Goal: Transaction & Acquisition: Purchase product/service

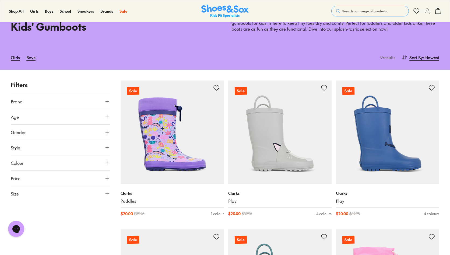
scroll to position [39, 0]
click at [15, 192] on span "Size" at bounding box center [15, 193] width 8 height 6
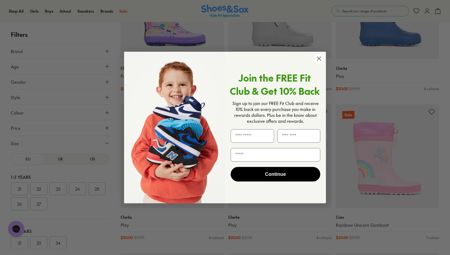
scroll to position [166, 0]
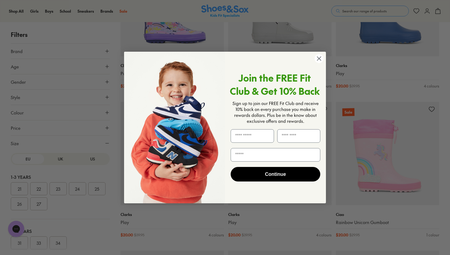
click at [320, 59] on circle "Close dialog" at bounding box center [318, 58] width 9 height 9
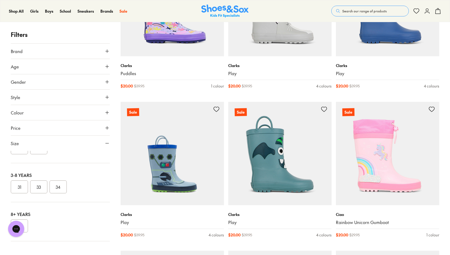
scroll to position [56, 0]
click at [40, 186] on button "33" at bounding box center [38, 186] width 17 height 13
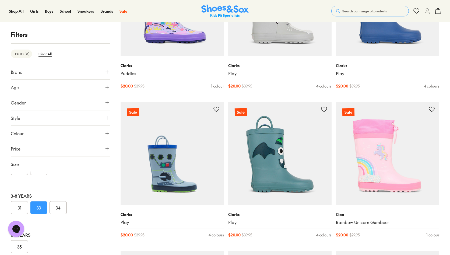
scroll to position [80, 0]
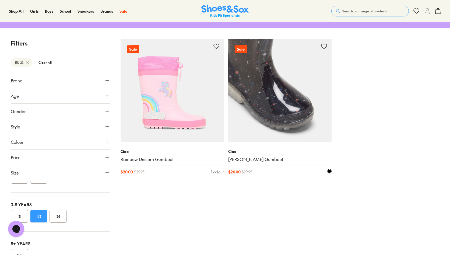
click at [280, 104] on img at bounding box center [279, 90] width 103 height 103
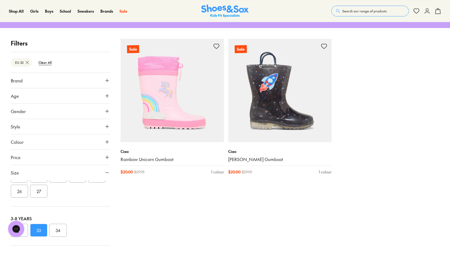
scroll to position [42, 0]
click at [44, 63] on btn "Clear All" at bounding box center [45, 63] width 22 height 10
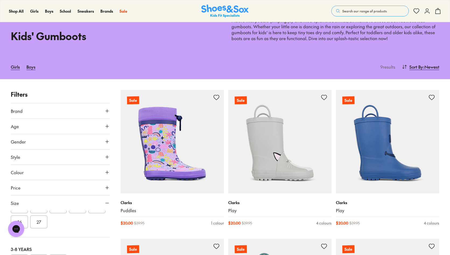
scroll to position [33, 0]
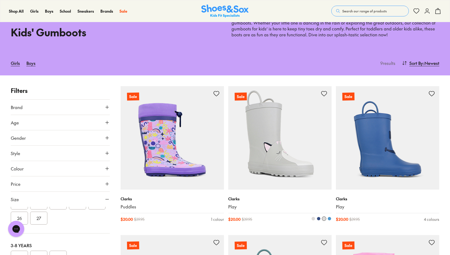
click at [278, 137] on img at bounding box center [279, 137] width 103 height 103
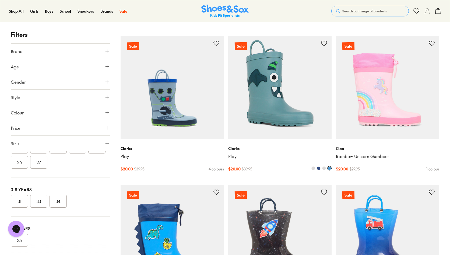
scroll to position [234, 0]
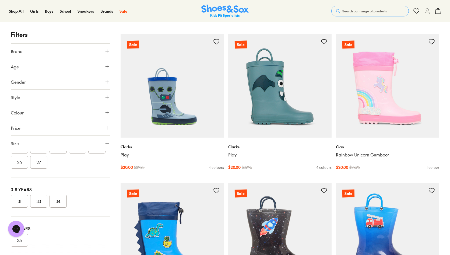
click at [434, 13] on icon at bounding box center [437, 11] width 6 height 6
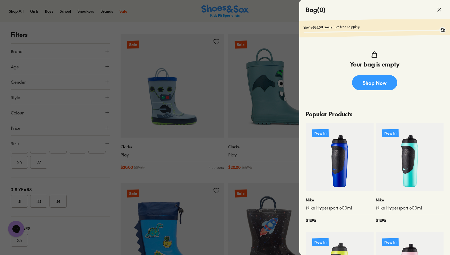
click at [439, 8] on icon at bounding box center [439, 9] width 6 height 6
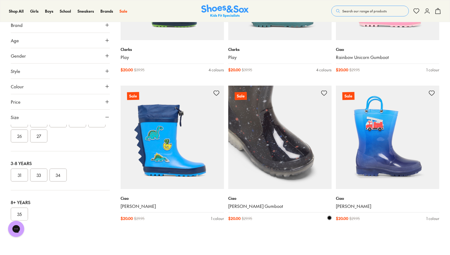
scroll to position [341, 0]
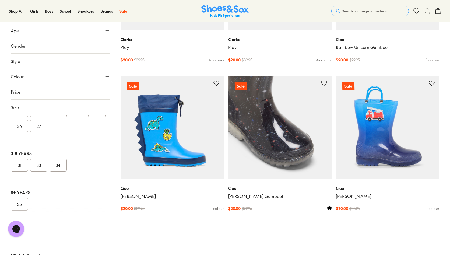
click at [283, 155] on img at bounding box center [279, 127] width 103 height 103
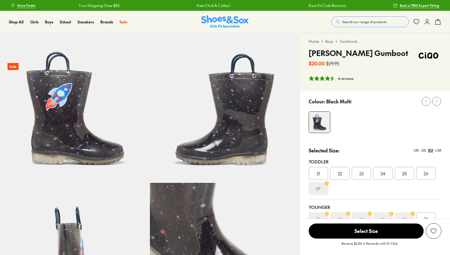
select select "*"
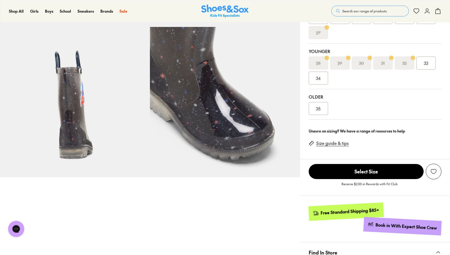
click at [71, 130] on img at bounding box center [75, 102] width 150 height 150
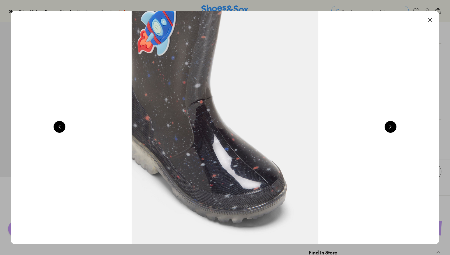
scroll to position [0, 1291]
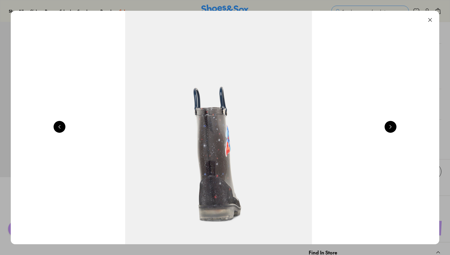
click at [390, 128] on button at bounding box center [390, 127] width 12 height 12
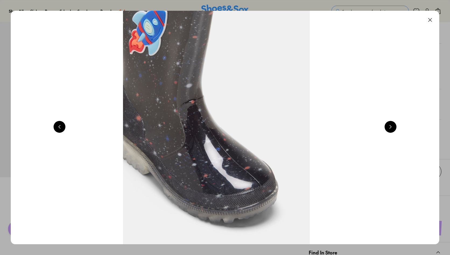
click at [390, 128] on button at bounding box center [390, 127] width 12 height 12
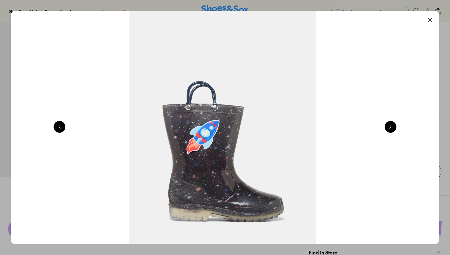
click at [390, 128] on button at bounding box center [390, 127] width 12 height 12
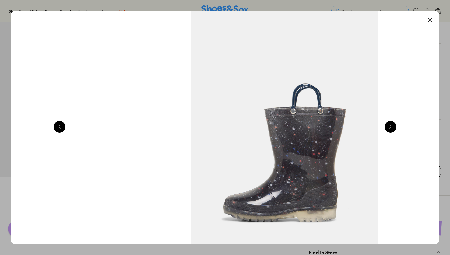
scroll to position [0, 861]
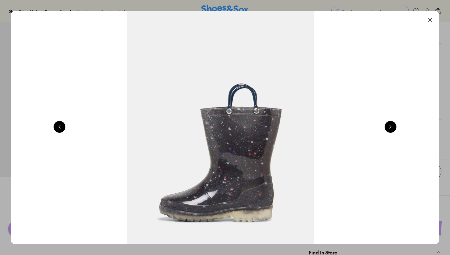
click at [434, 20] on button at bounding box center [430, 20] width 12 height 12
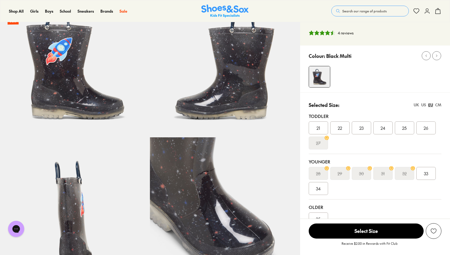
scroll to position [71, 0]
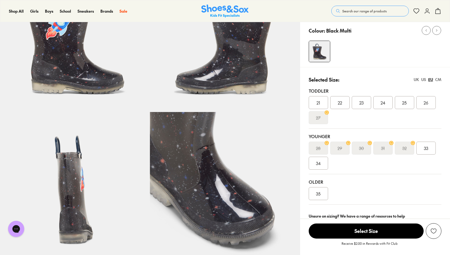
click at [426, 149] on span "33" at bounding box center [426, 148] width 4 height 6
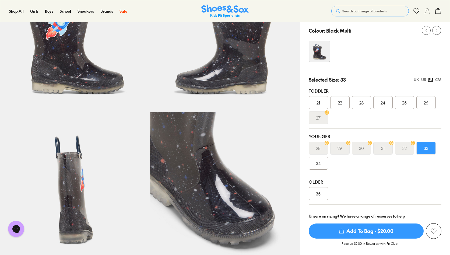
click at [378, 227] on span "Add To Bag - $20.00" at bounding box center [365, 230] width 115 height 15
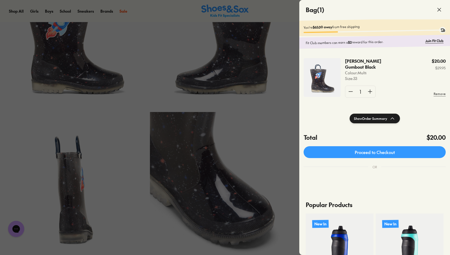
click at [276, 146] on div at bounding box center [225, 127] width 450 height 255
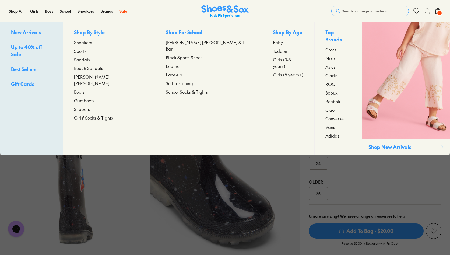
scroll to position [156, 0]
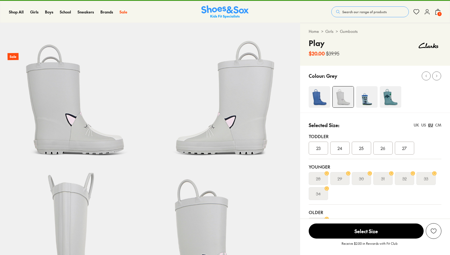
select select "*"
click at [366, 99] on img at bounding box center [367, 97] width 22 height 22
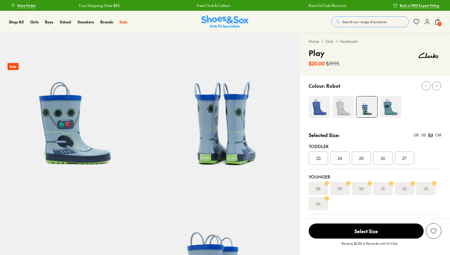
select select "*"
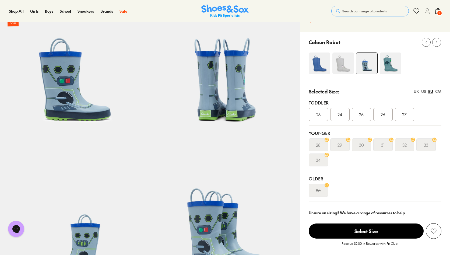
scroll to position [43, 0]
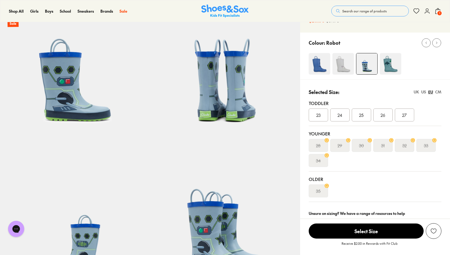
click at [336, 63] on img at bounding box center [343, 64] width 22 height 22
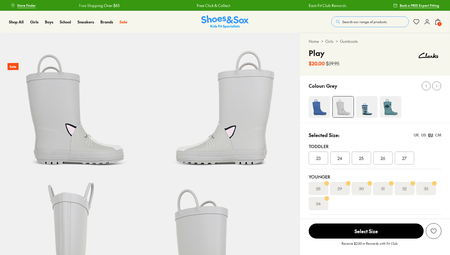
select select "*"
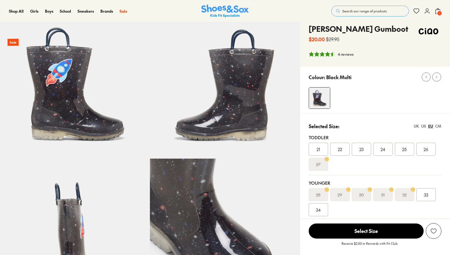
select select "*"
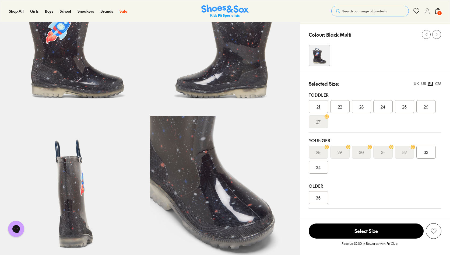
click at [416, 83] on div "UK" at bounding box center [415, 84] width 5 height 6
click at [429, 152] on div "1" at bounding box center [425, 151] width 19 height 13
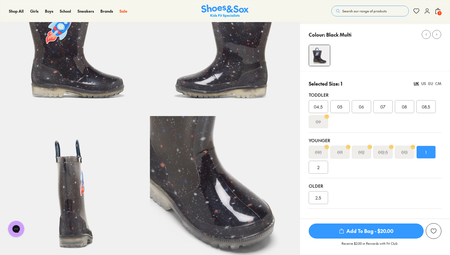
click at [368, 234] on span "Add To Bag - $20.00" at bounding box center [365, 230] width 115 height 15
click at [422, 83] on div "US" at bounding box center [423, 84] width 5 height 6
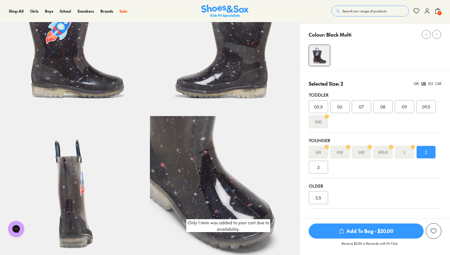
click at [429, 83] on div "EU" at bounding box center [430, 84] width 5 height 6
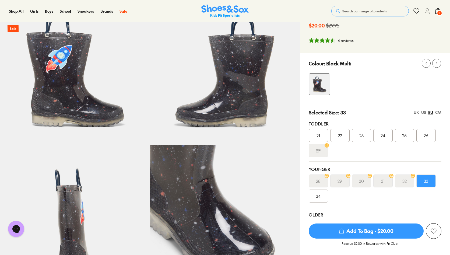
scroll to position [42, 0]
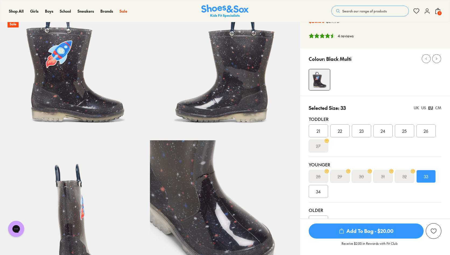
click at [337, 232] on span "Add To Bag - $20.00" at bounding box center [365, 230] width 115 height 15
click at [439, 15] on span "1" at bounding box center [438, 12] width 5 height 5
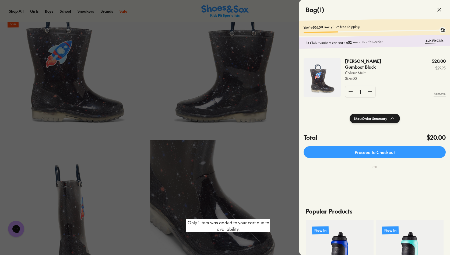
click at [317, 68] on img at bounding box center [321, 77] width 37 height 39
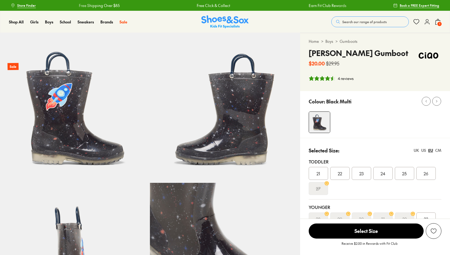
select select "*"
click at [348, 78] on div "4 reviews" at bounding box center [345, 79] width 16 height 6
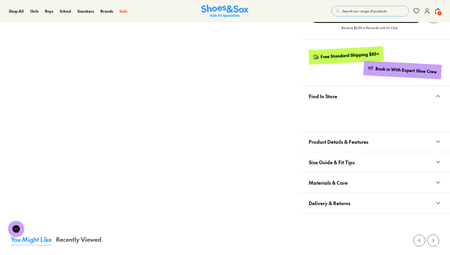
scroll to position [307, 0]
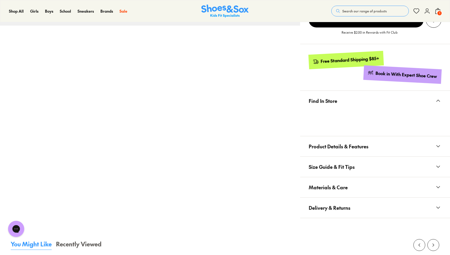
click at [439, 11] on span "1" at bounding box center [438, 12] width 5 height 5
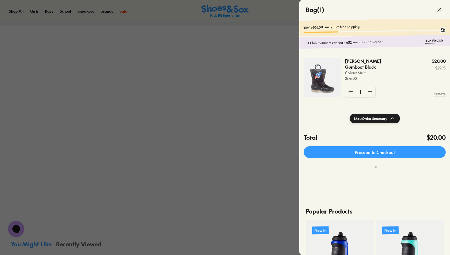
click at [319, 75] on img at bounding box center [321, 77] width 37 height 39
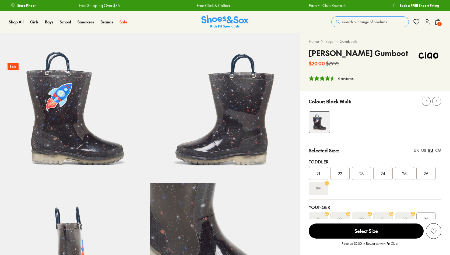
select select "*"
click at [437, 24] on span "1" at bounding box center [438, 23] width 5 height 5
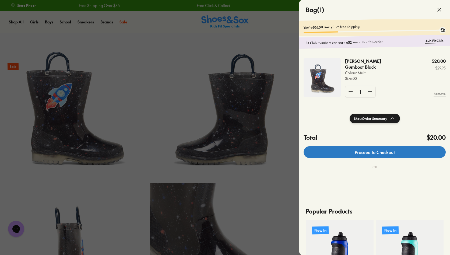
click at [342, 155] on link "Proceed to Checkout" at bounding box center [374, 152] width 142 height 12
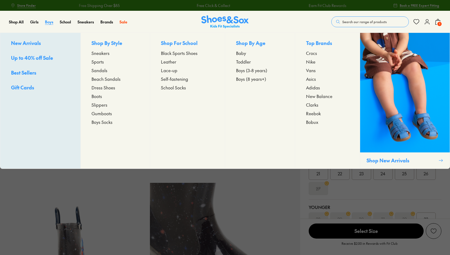
select select "*"
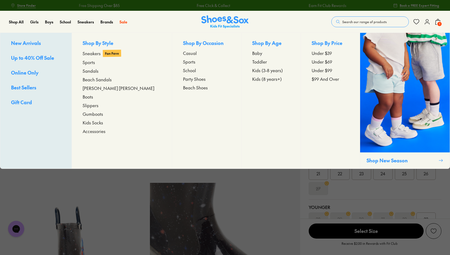
click at [98, 115] on span "Gumboots" at bounding box center [93, 114] width 20 height 6
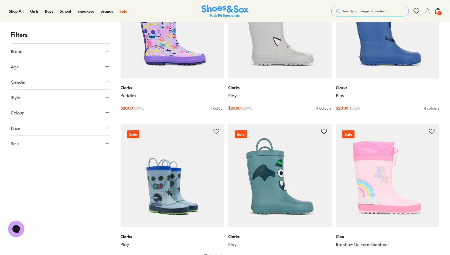
scroll to position [143, 0]
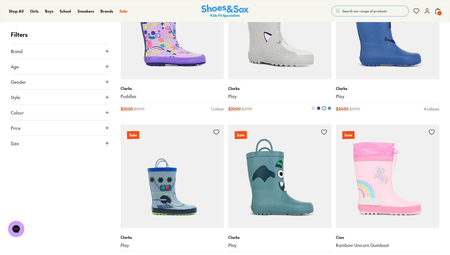
click at [276, 48] on img at bounding box center [279, 27] width 103 height 103
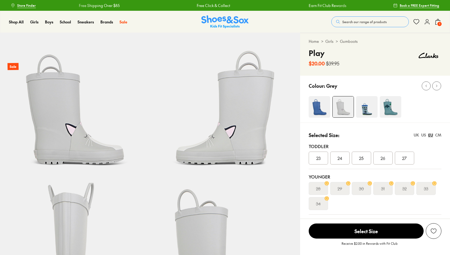
select select "*"
click at [436, 24] on span "1" at bounding box center [438, 23] width 5 height 5
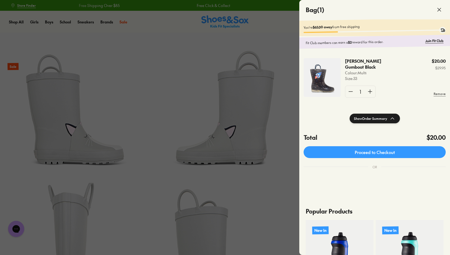
click at [329, 83] on img at bounding box center [321, 77] width 37 height 39
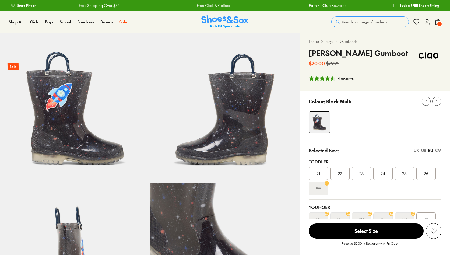
select select "*"
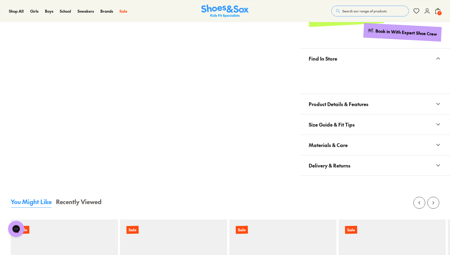
scroll to position [332, 0]
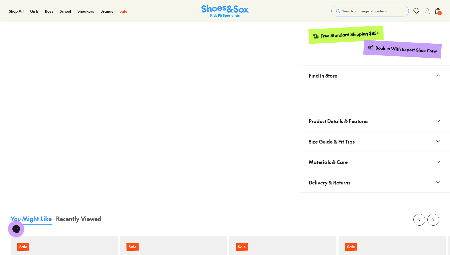
click at [329, 122] on span "Product Details & Features" at bounding box center [338, 121] width 60 height 16
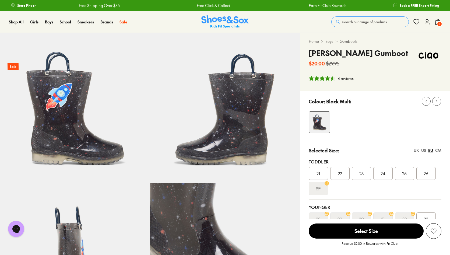
scroll to position [0, 0]
